Goal: Task Accomplishment & Management: Manage account settings

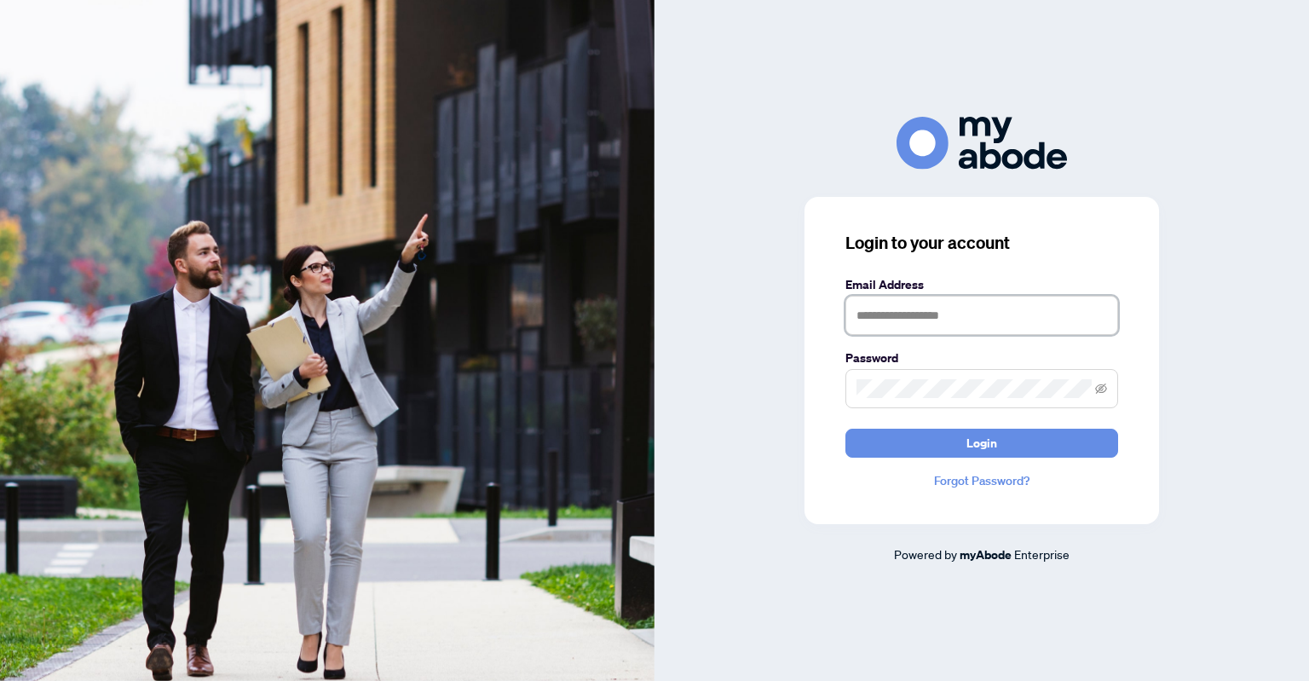
click at [886, 300] on input "text" at bounding box center [981, 315] width 273 height 39
type input "**********"
click at [845, 429] on button "Login" at bounding box center [981, 443] width 273 height 29
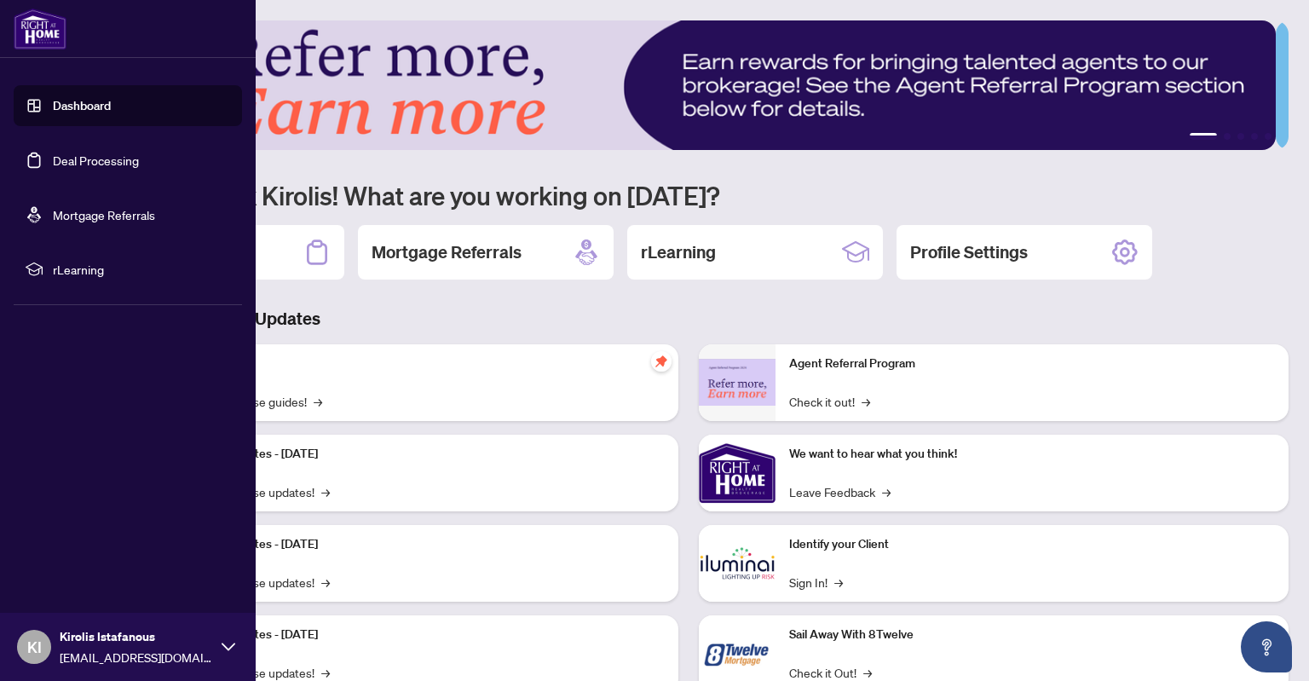
click at [80, 157] on link "Deal Processing" at bounding box center [96, 160] width 86 height 15
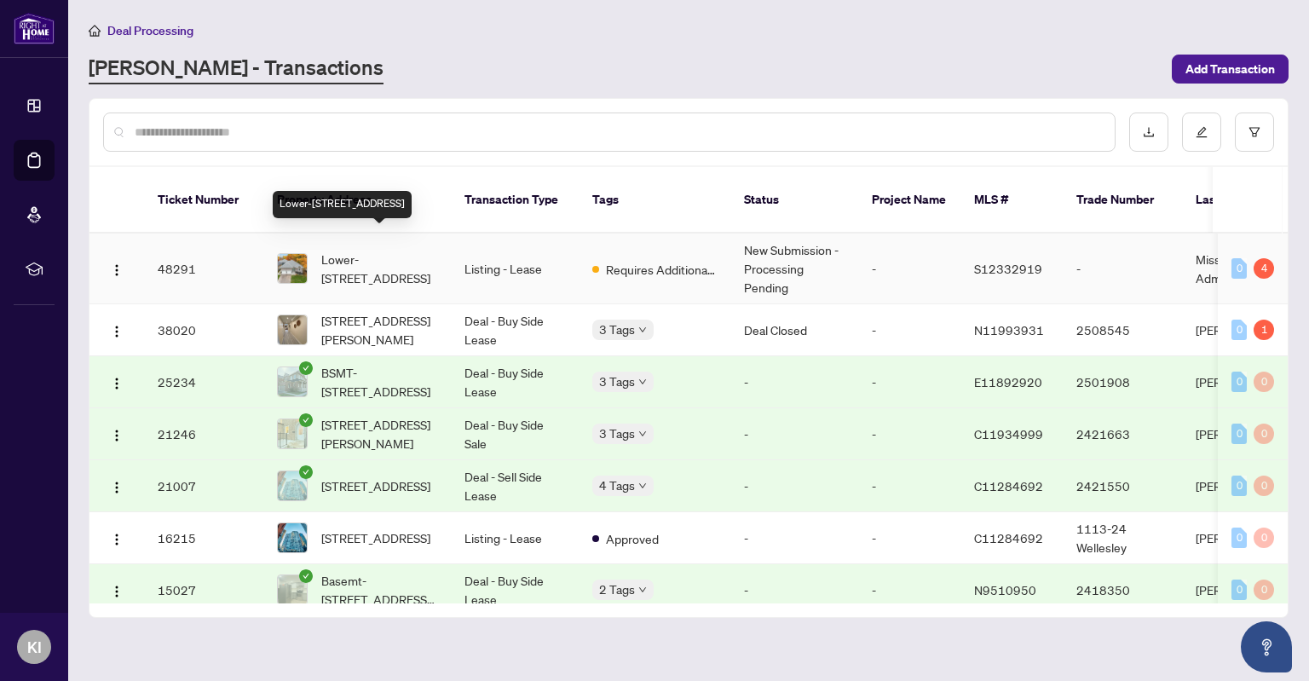
click at [385, 250] on span "Lower-[STREET_ADDRESS]" at bounding box center [379, 268] width 116 height 37
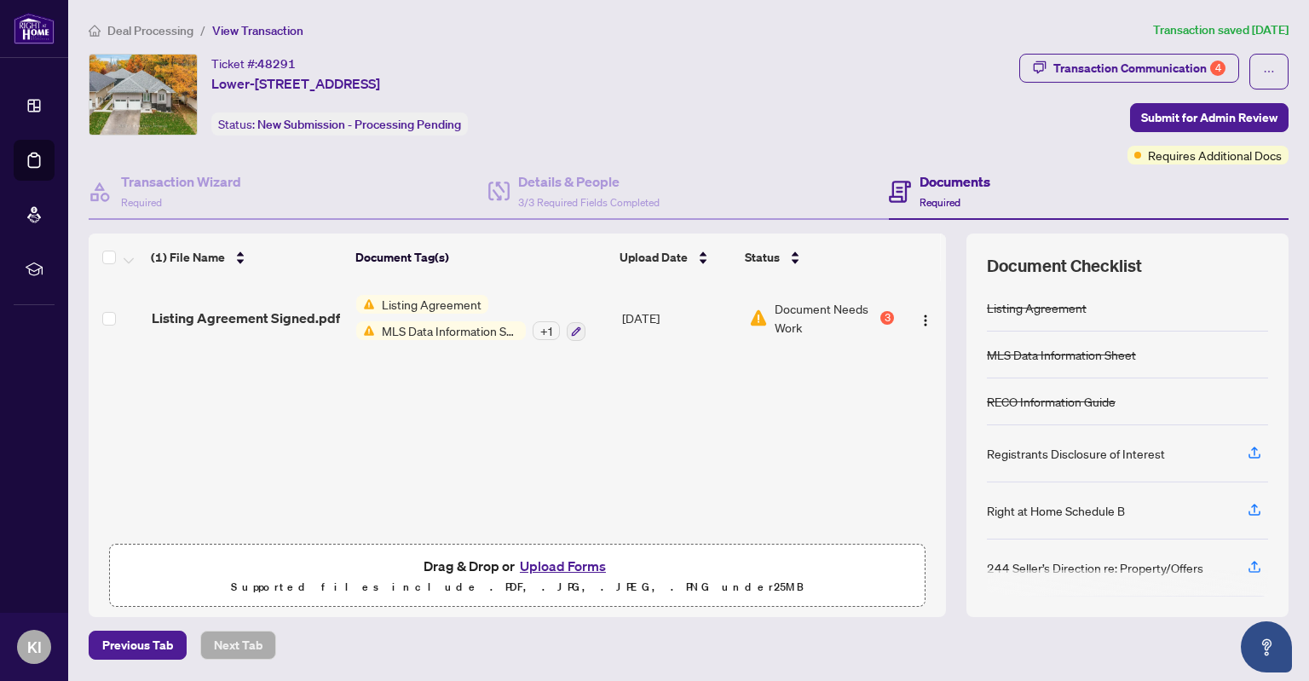
scroll to position [55, 0]
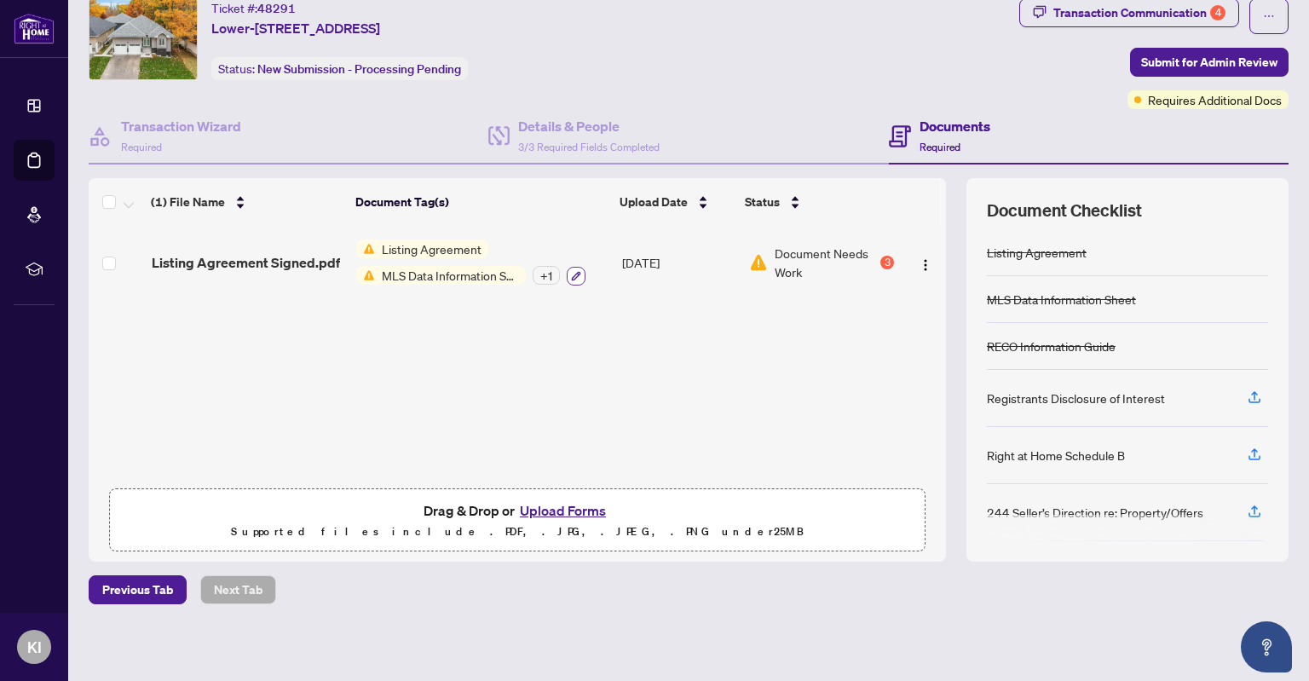
click at [572, 274] on icon "button" at bounding box center [576, 275] width 9 height 9
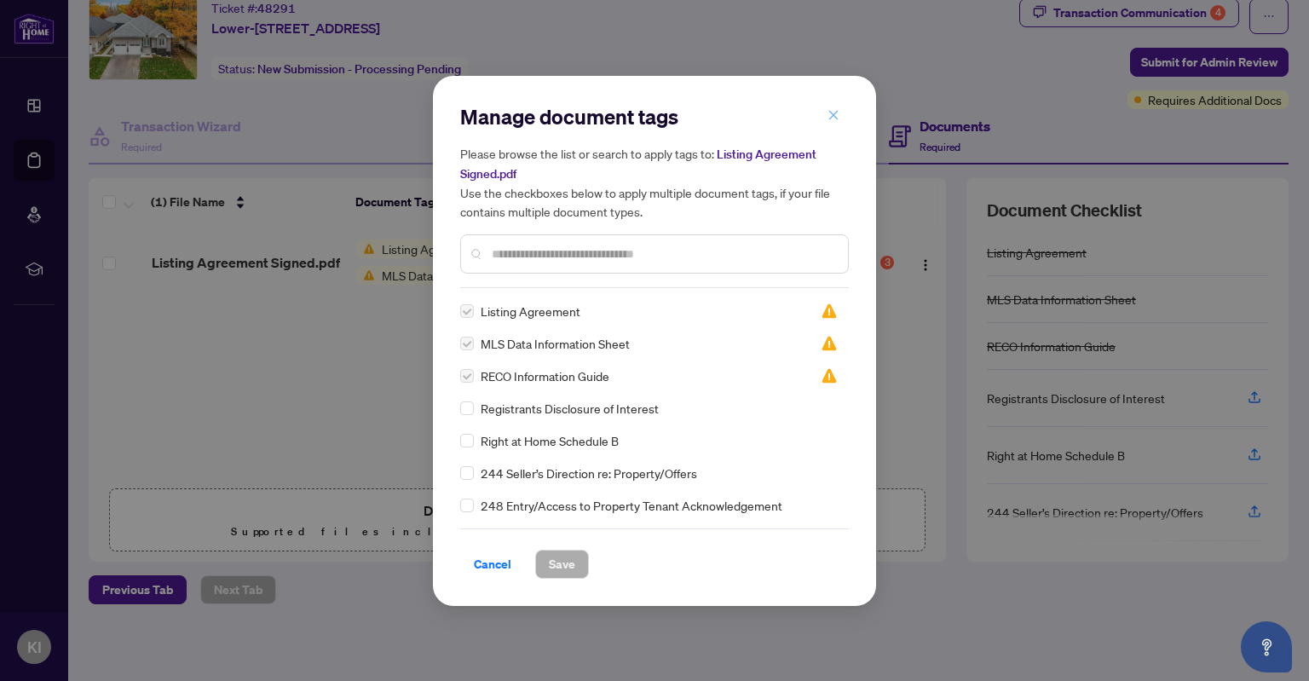
click at [825, 117] on button "button" at bounding box center [833, 115] width 34 height 29
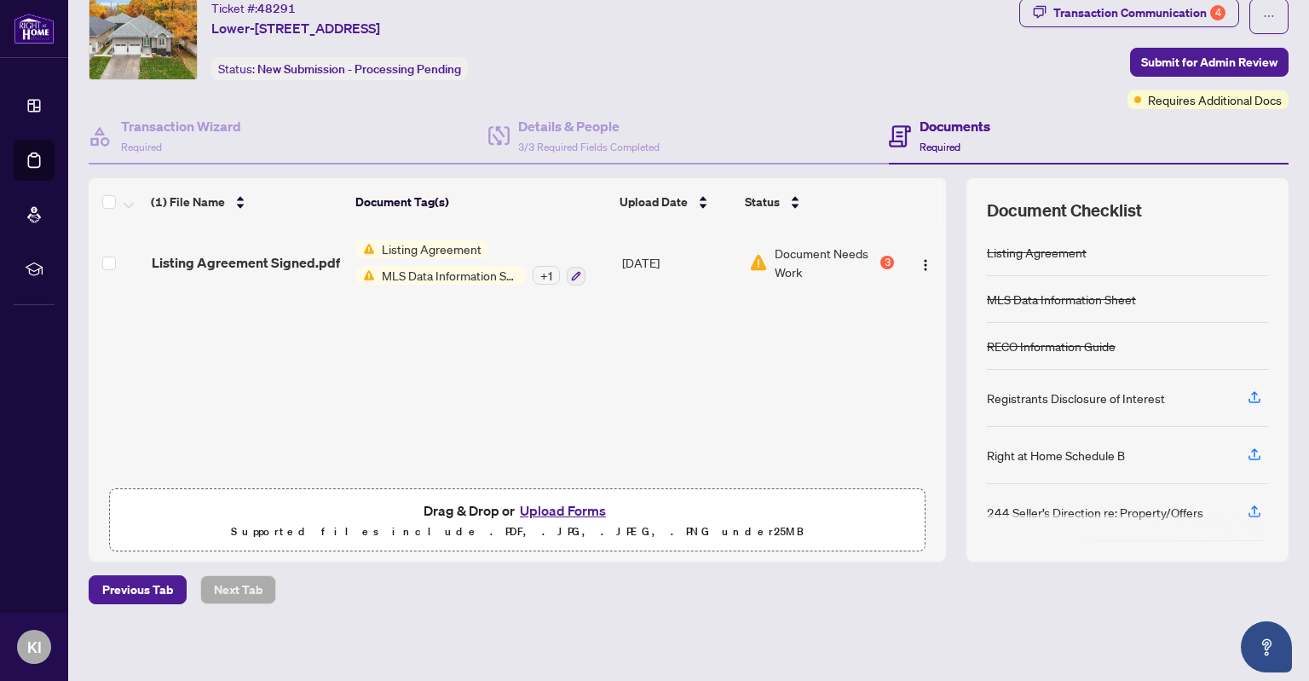
click at [539, 508] on button "Upload Forms" at bounding box center [563, 510] width 96 height 22
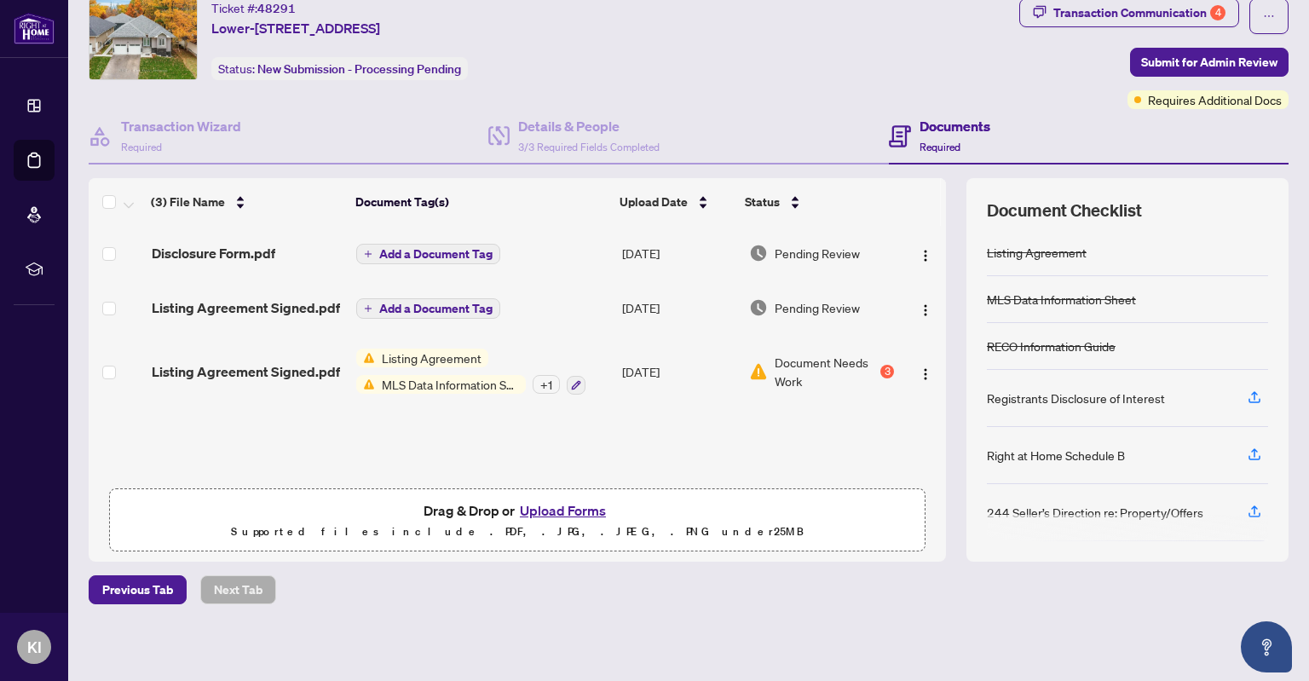
click at [368, 248] on button "Add a Document Tag" at bounding box center [428, 254] width 144 height 20
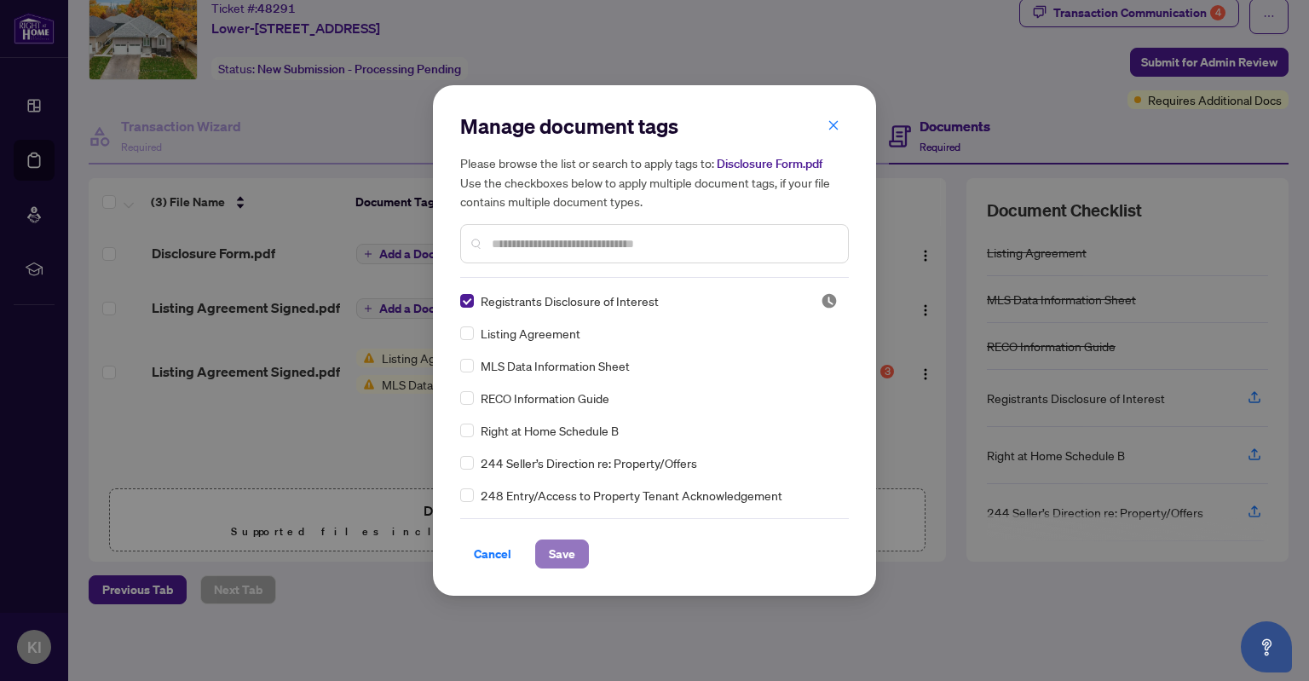
click at [568, 552] on span "Save" at bounding box center [562, 553] width 26 height 27
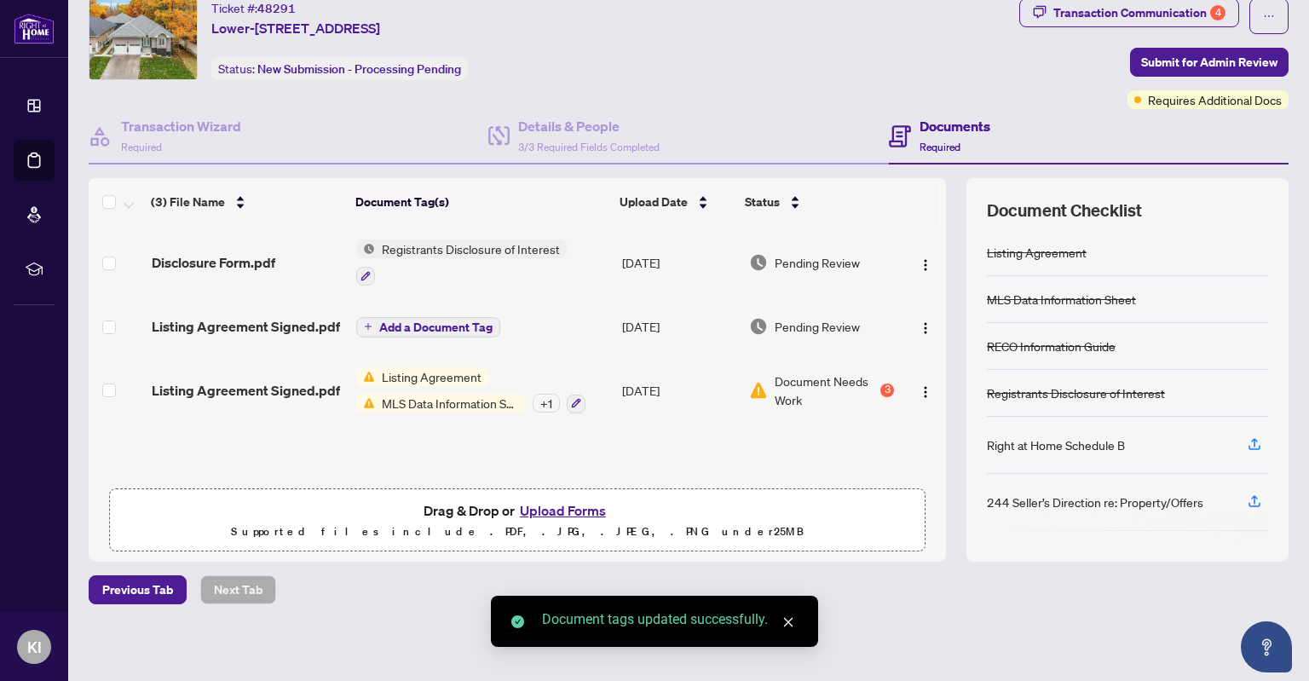
click at [364, 322] on icon "plus" at bounding box center [368, 326] width 9 height 9
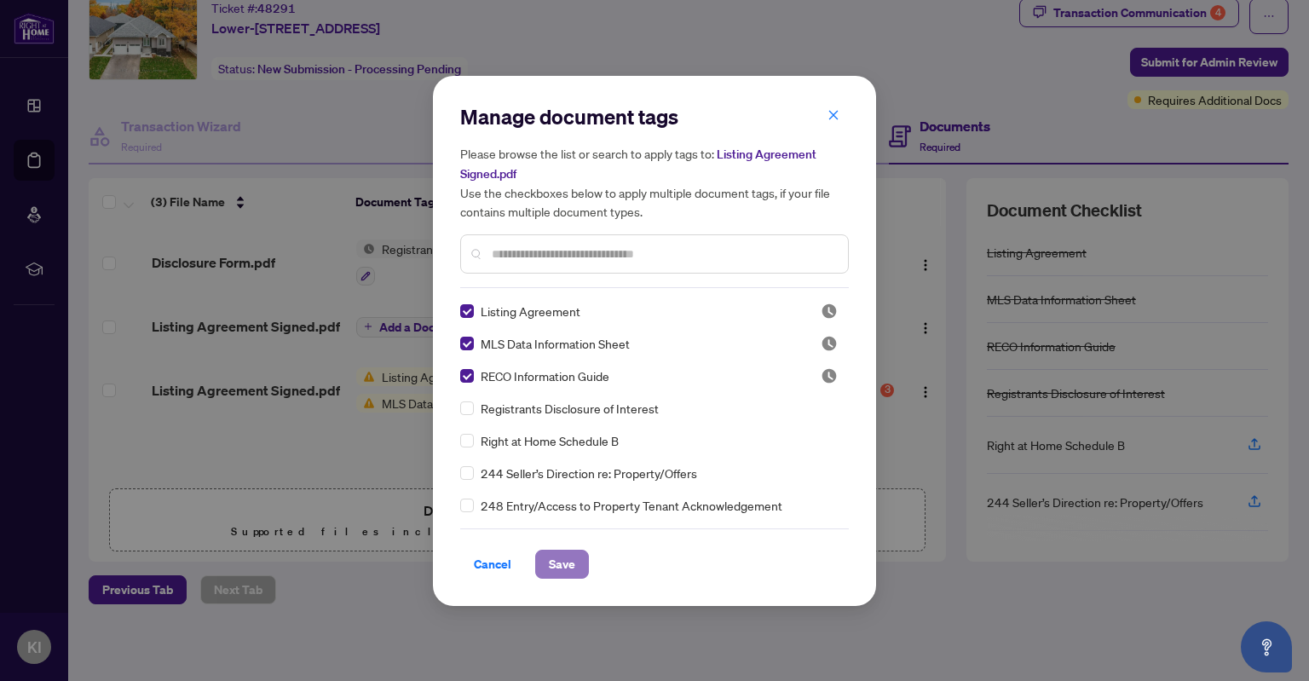
click at [561, 563] on span "Save" at bounding box center [562, 564] width 26 height 27
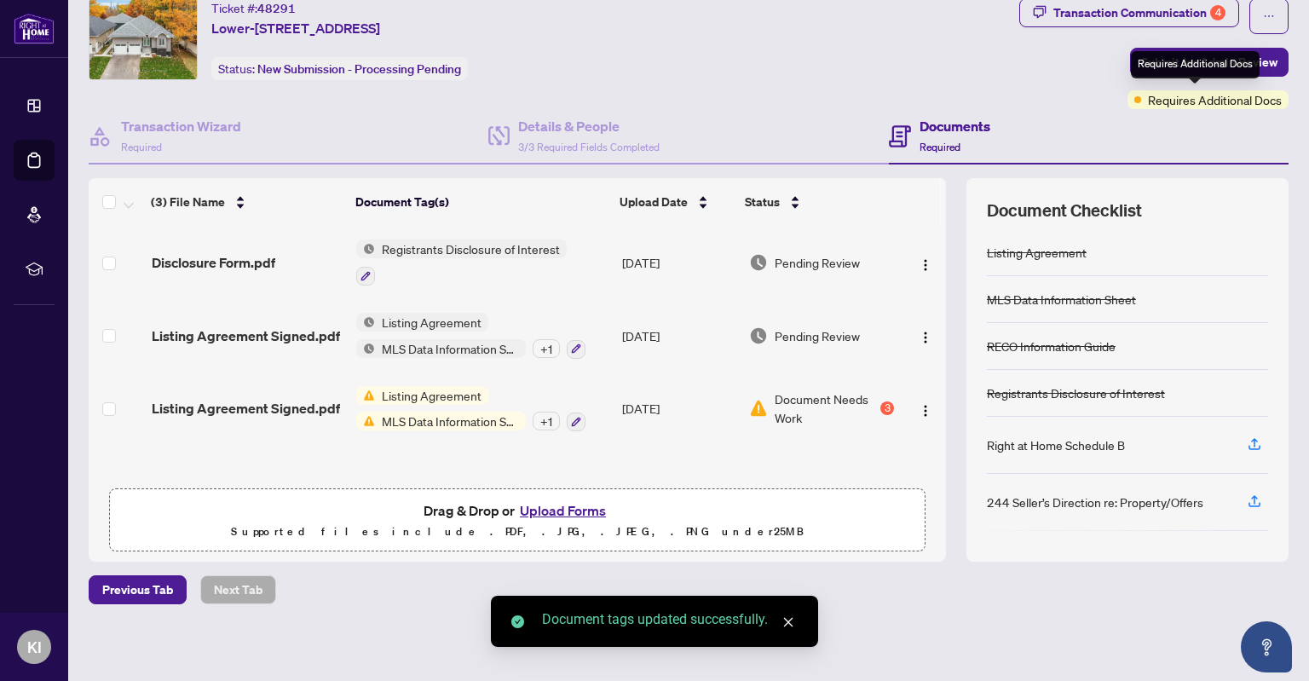
click at [1162, 55] on div "Requires Additional Docs" at bounding box center [1195, 64] width 129 height 27
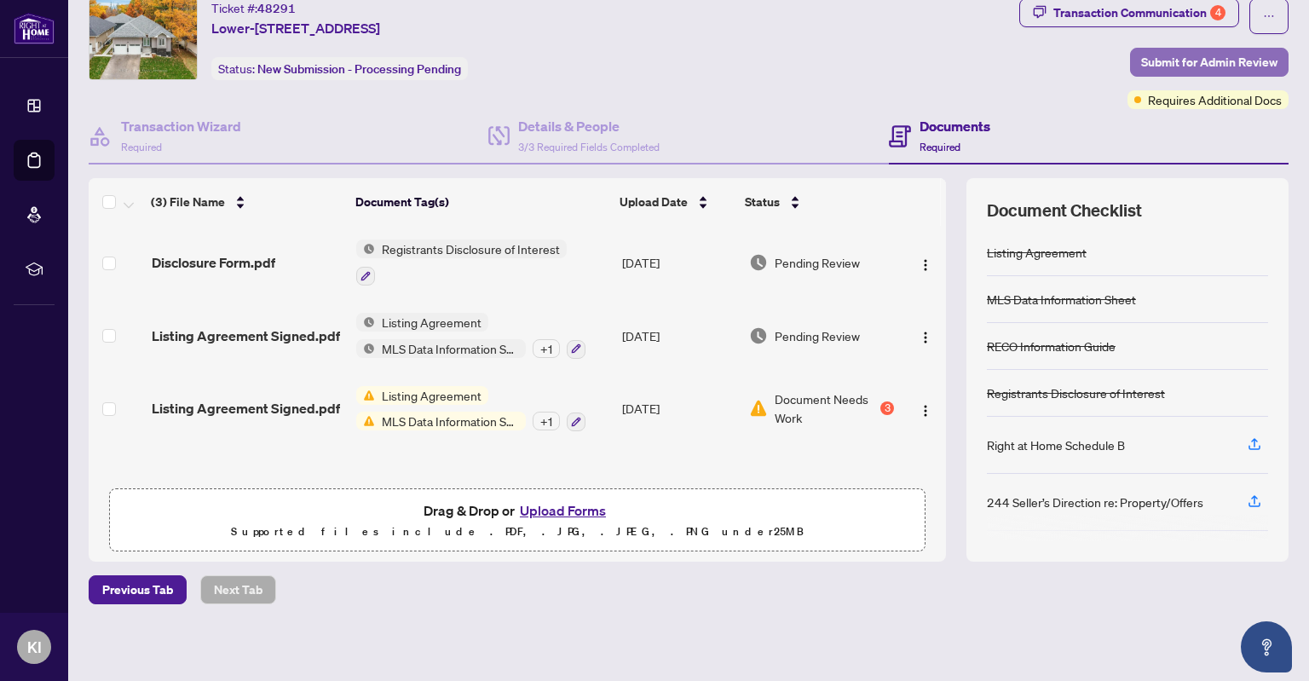
click at [1162, 57] on span "Submit for Admin Review" at bounding box center [1209, 62] width 136 height 27
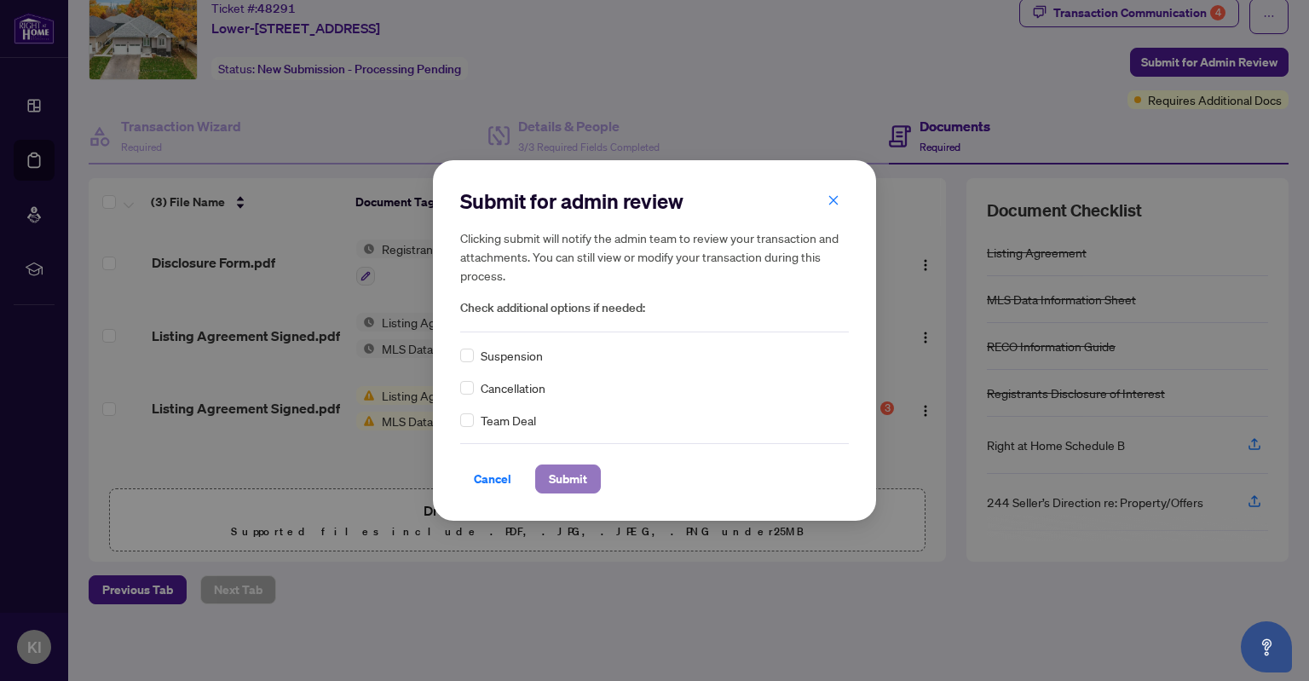
click at [552, 473] on span "Submit" at bounding box center [568, 478] width 38 height 27
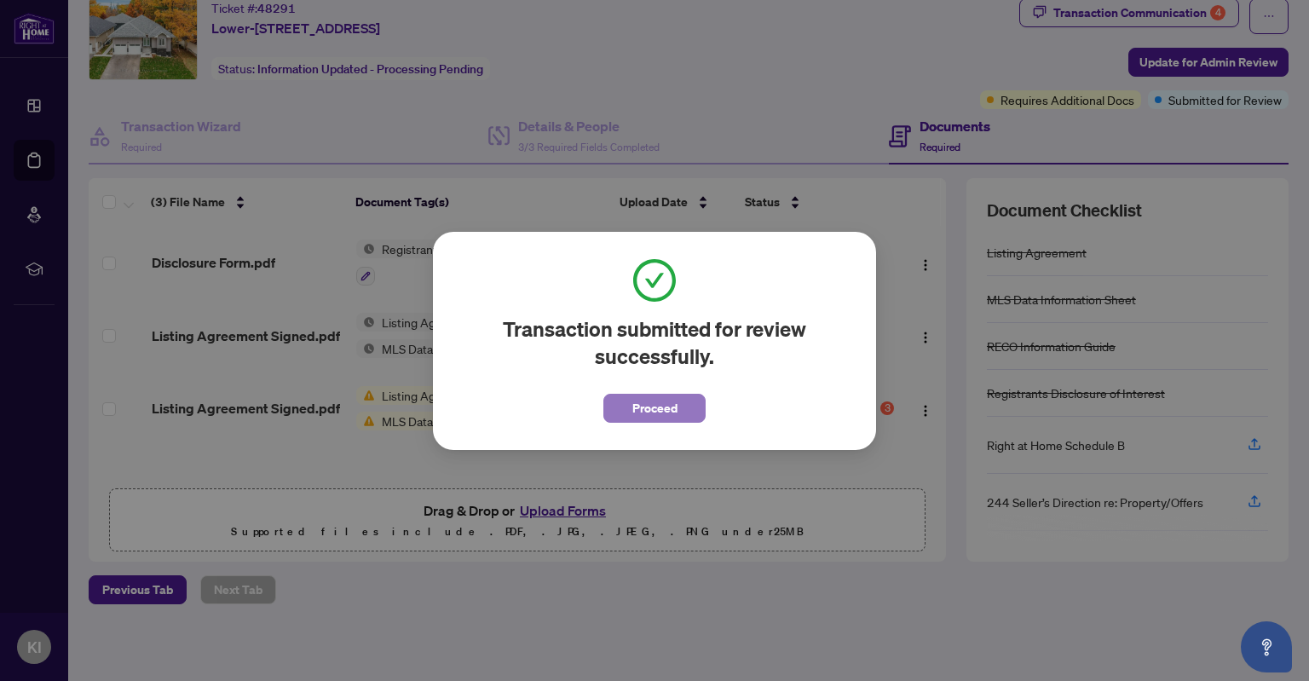
click at [670, 410] on span "Proceed" at bounding box center [654, 408] width 45 height 27
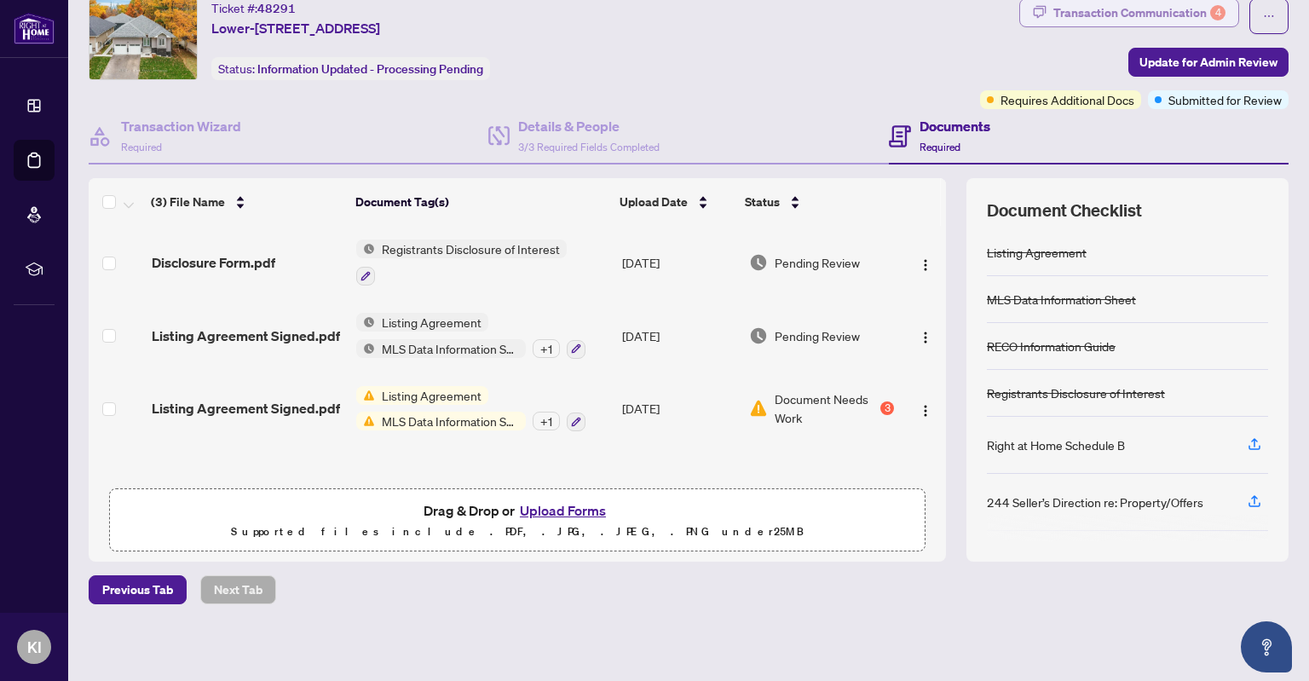
click at [1092, 20] on div "Transaction Communication 4" at bounding box center [1139, 12] width 172 height 27
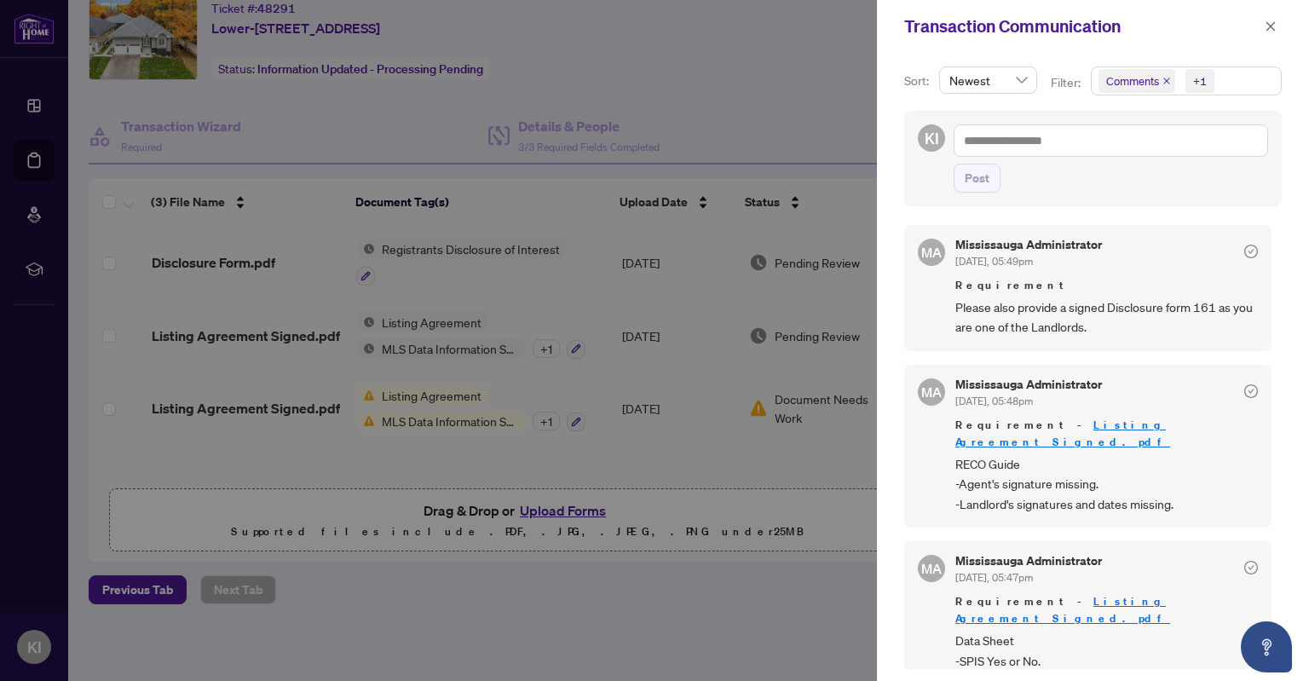
scroll to position [136, 0]
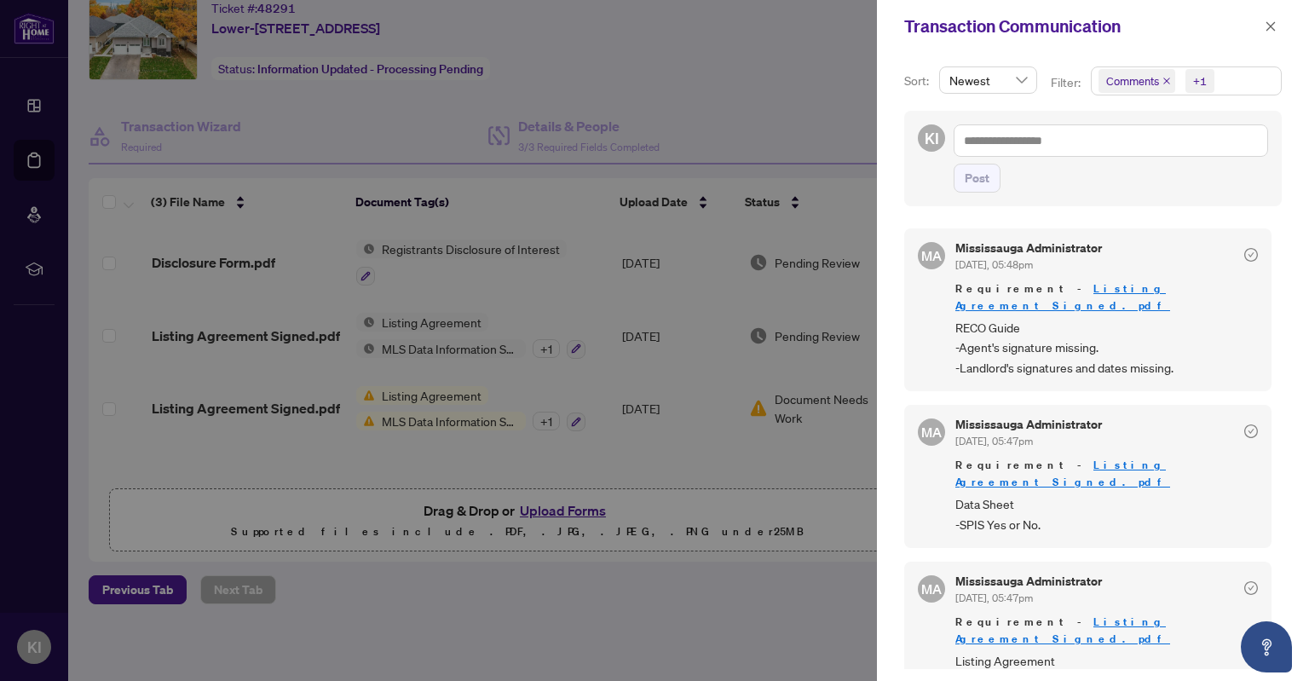
click at [753, 62] on div at bounding box center [654, 340] width 1309 height 681
click at [1274, 29] on icon "close" at bounding box center [1271, 26] width 12 height 12
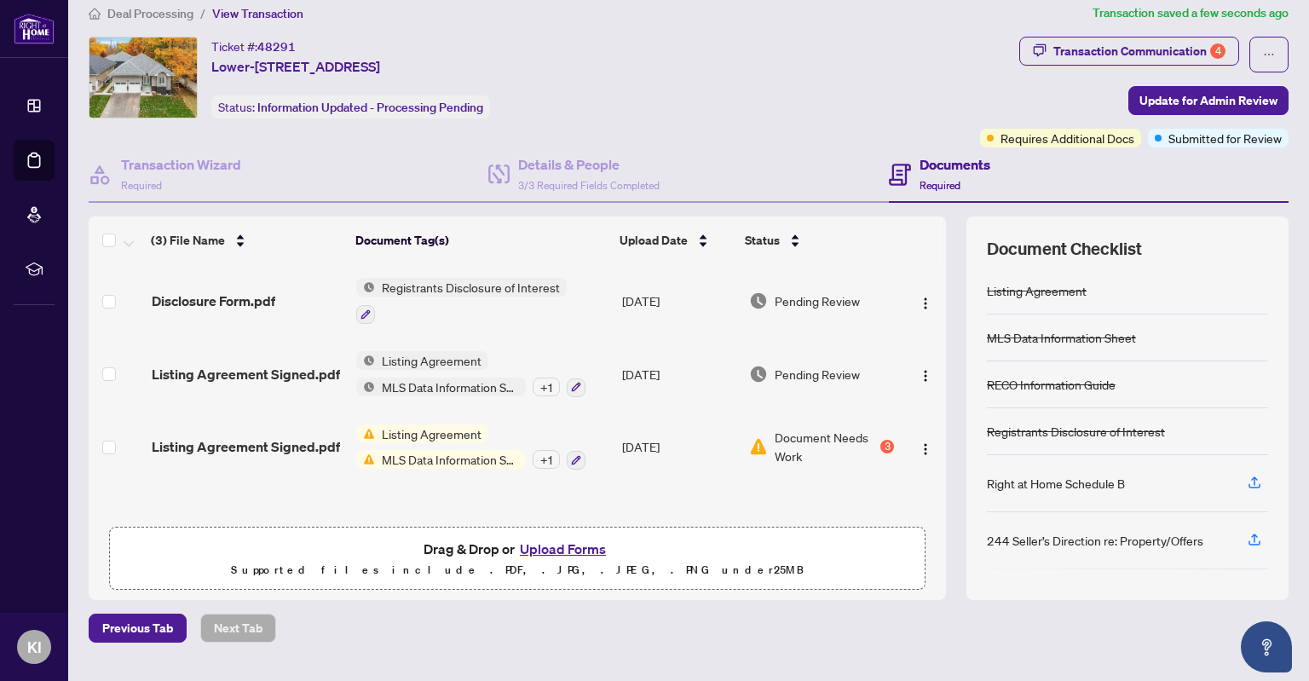
scroll to position [0, 0]
